Goal: Check status: Check status

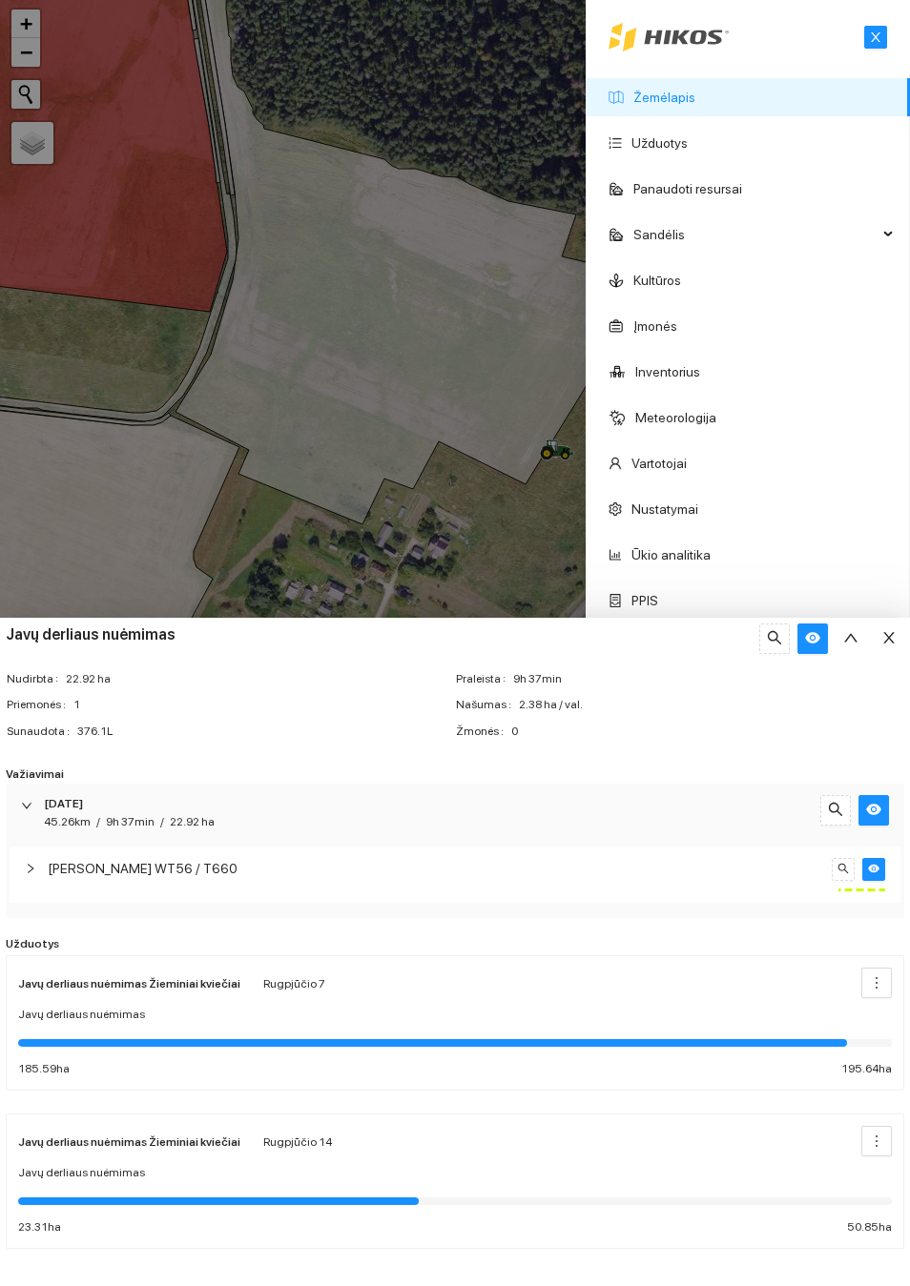
click at [679, 101] on link "Žemėlapis" at bounding box center [664, 97] width 62 height 15
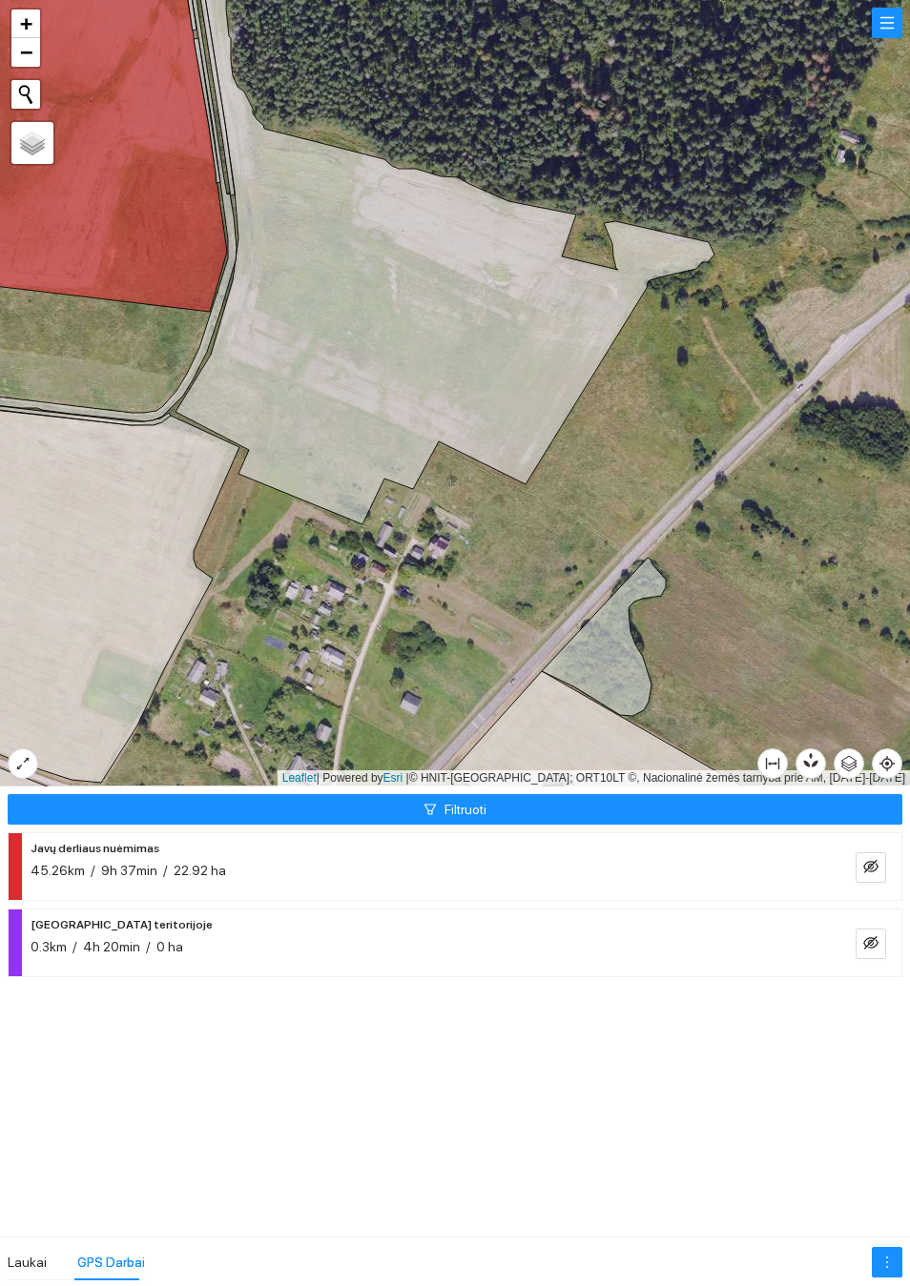
click at [895, 29] on button "button" at bounding box center [887, 23] width 31 height 31
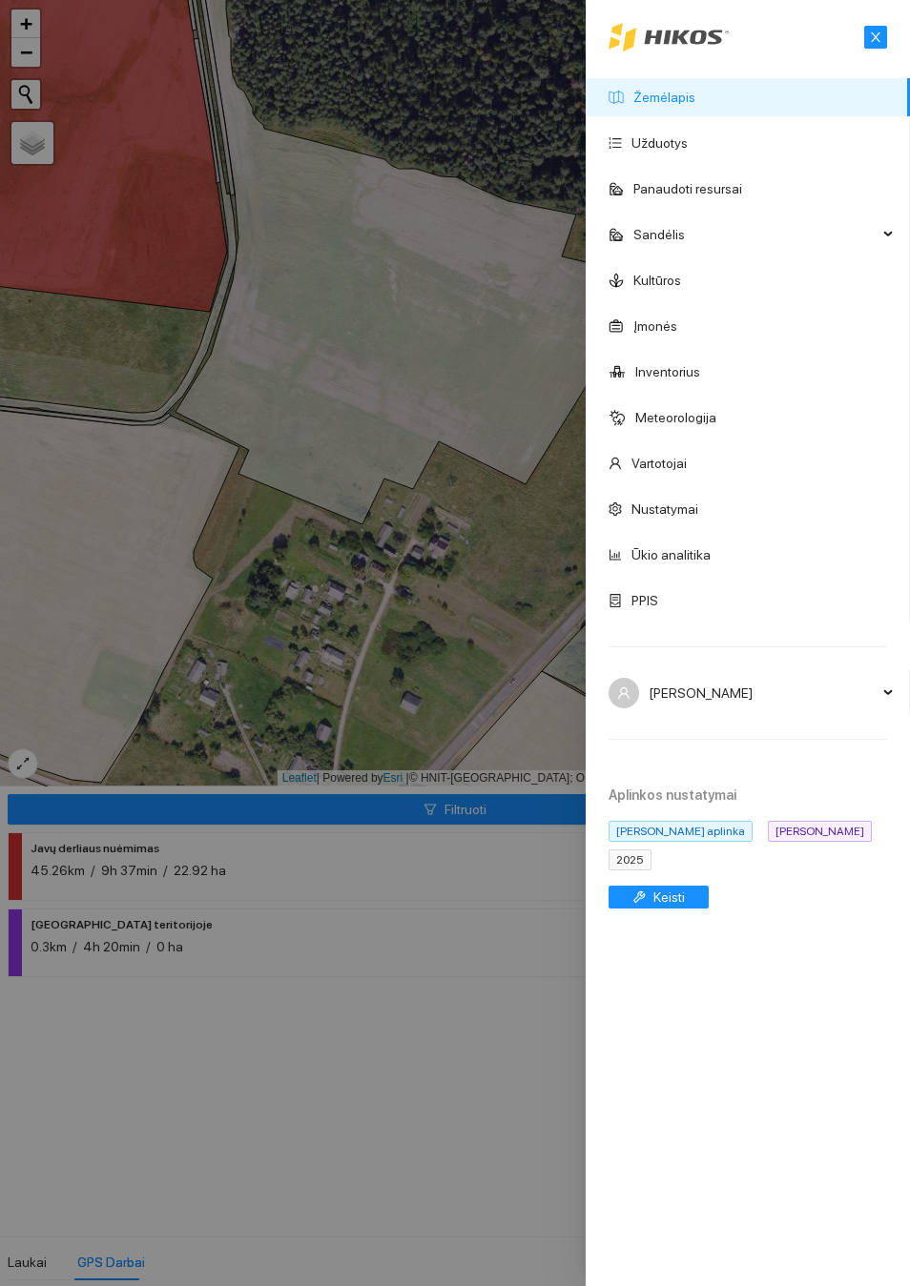
click at [647, 871] on span "2025" at bounding box center [629, 860] width 43 height 21
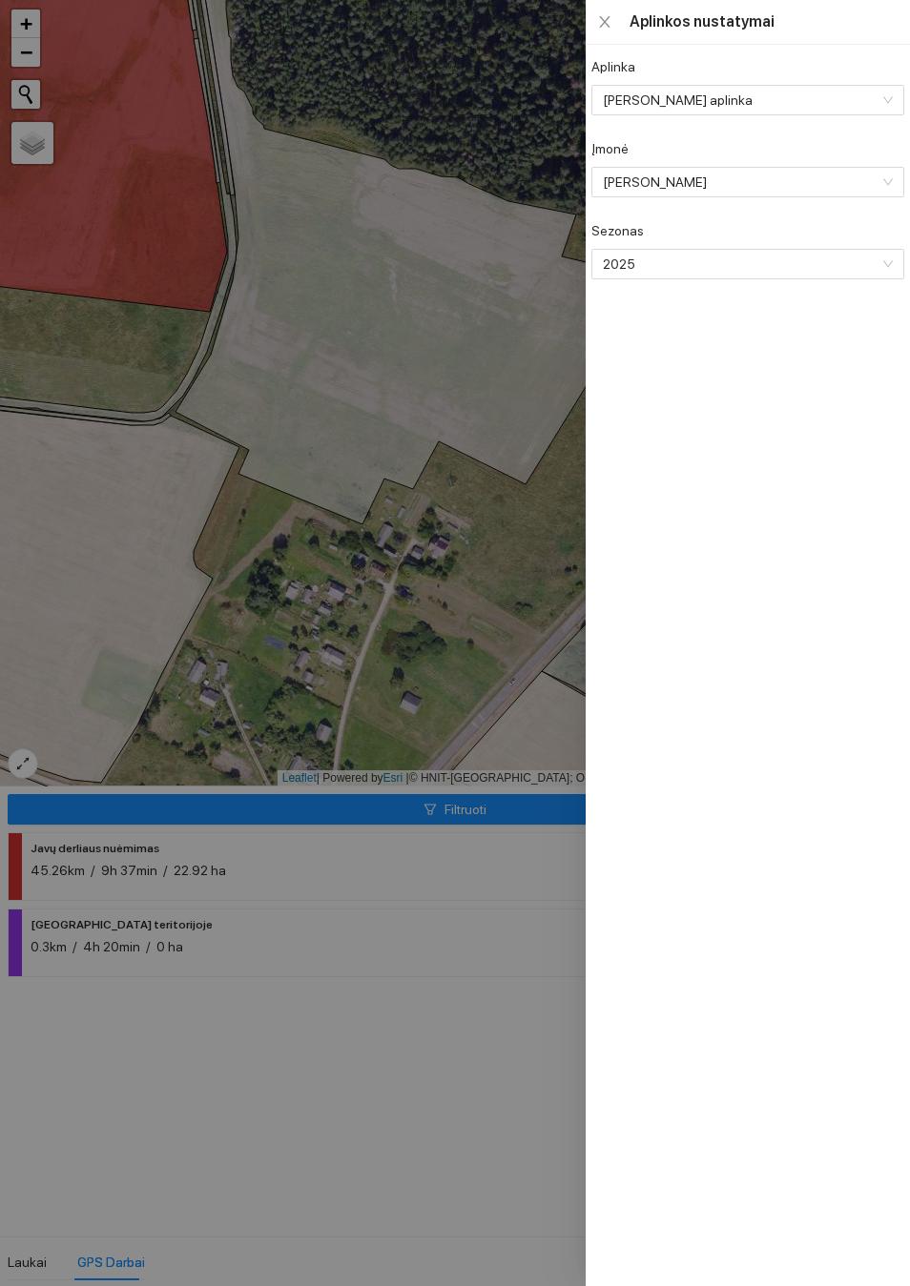
click at [708, 278] on span "2025" at bounding box center [746, 264] width 286 height 29
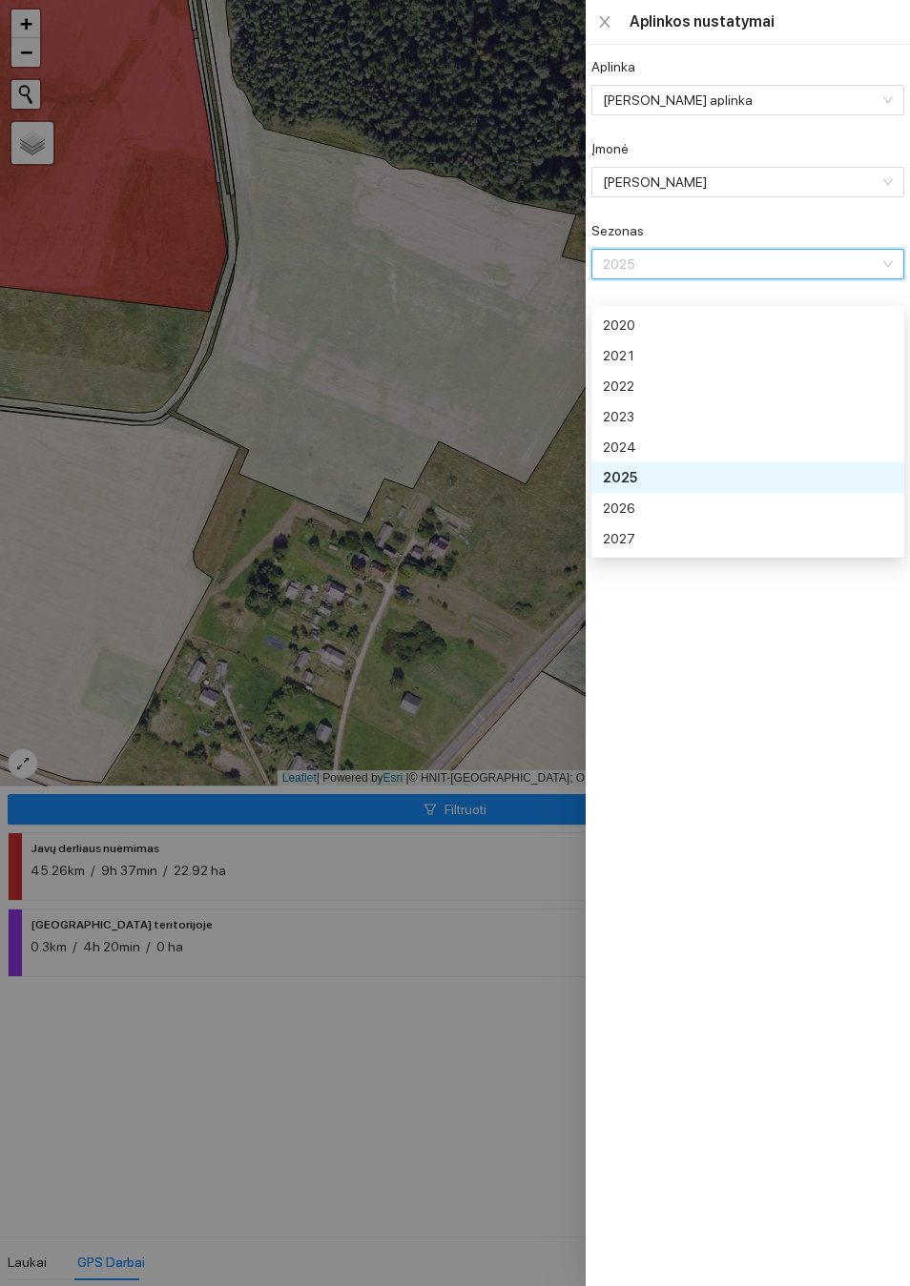
click at [643, 506] on div "2026" at bounding box center [746, 508] width 286 height 21
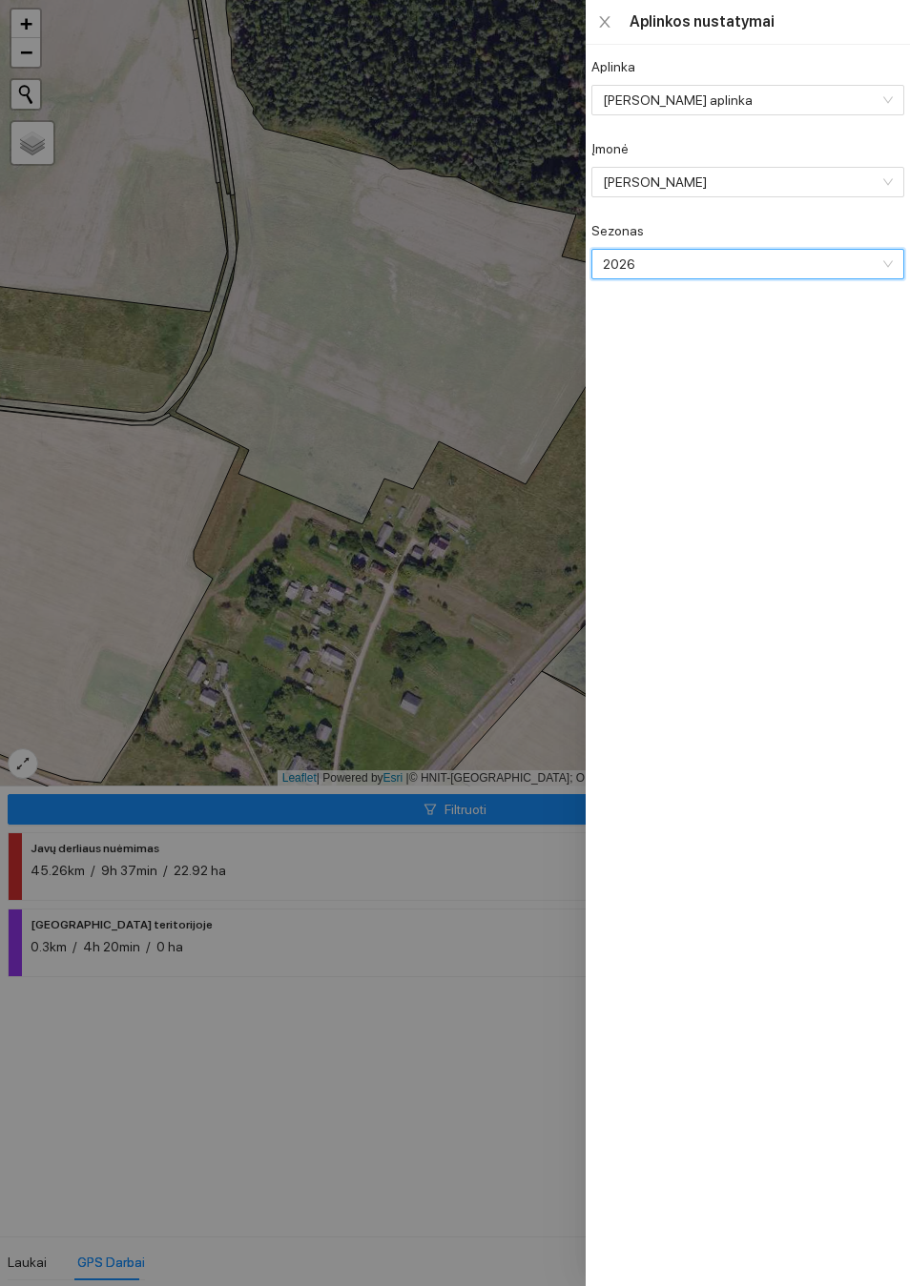
click at [437, 387] on div at bounding box center [455, 643] width 910 height 1286
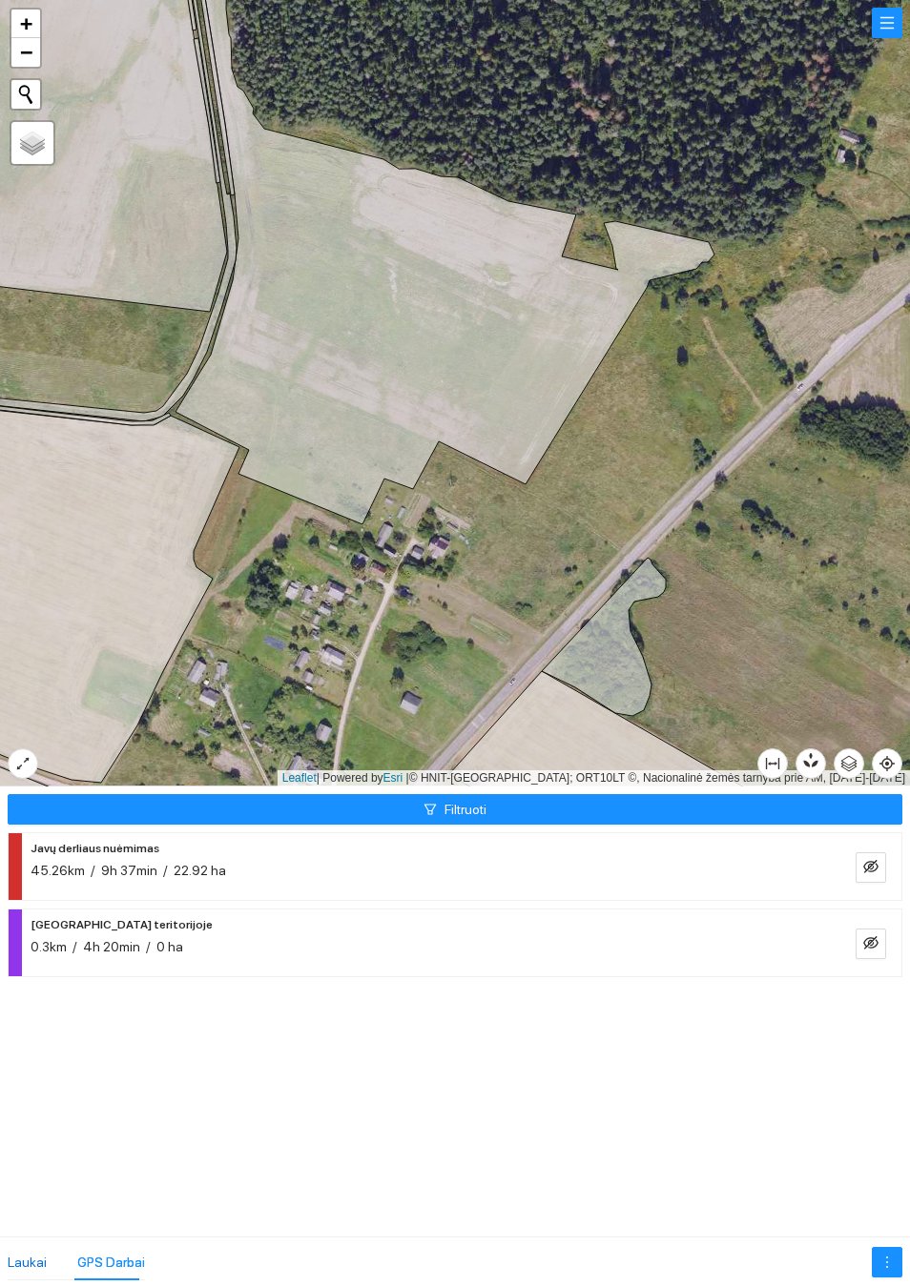
click at [31, 1263] on div "Laukai" at bounding box center [27, 1262] width 39 height 21
